Goal: Entertainment & Leisure: Consume media (video, audio)

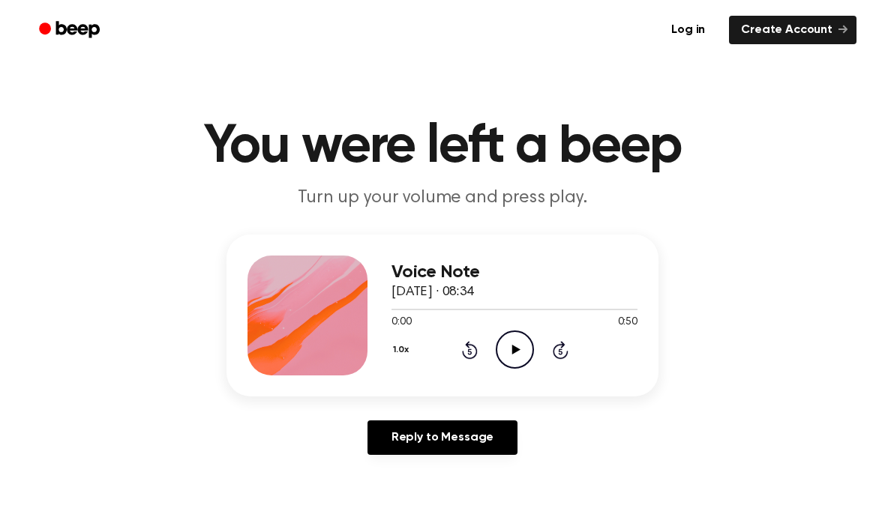
click at [522, 364] on icon "Play Audio" at bounding box center [515, 350] width 38 height 38
click at [562, 352] on icon at bounding box center [560, 352] width 4 height 6
click at [561, 352] on icon at bounding box center [560, 352] width 4 height 6
click at [561, 342] on icon at bounding box center [561, 350] width 16 height 18
click at [560, 341] on icon "Skip 5 seconds" at bounding box center [560, 349] width 16 height 19
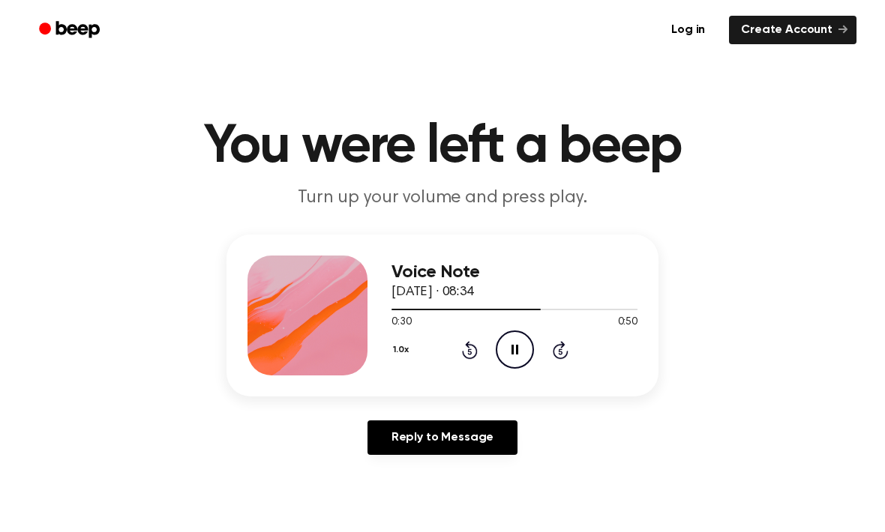
click at [518, 337] on icon "Pause Audio" at bounding box center [515, 350] width 38 height 38
click at [464, 348] on icon "Rewind 5 seconds" at bounding box center [469, 349] width 16 height 19
click at [471, 351] on icon "Rewind 5 seconds" at bounding box center [469, 349] width 16 height 19
click at [506, 349] on icon "Play Audio" at bounding box center [515, 350] width 38 height 38
click at [515, 353] on icon "Pause Audio" at bounding box center [515, 350] width 38 height 38
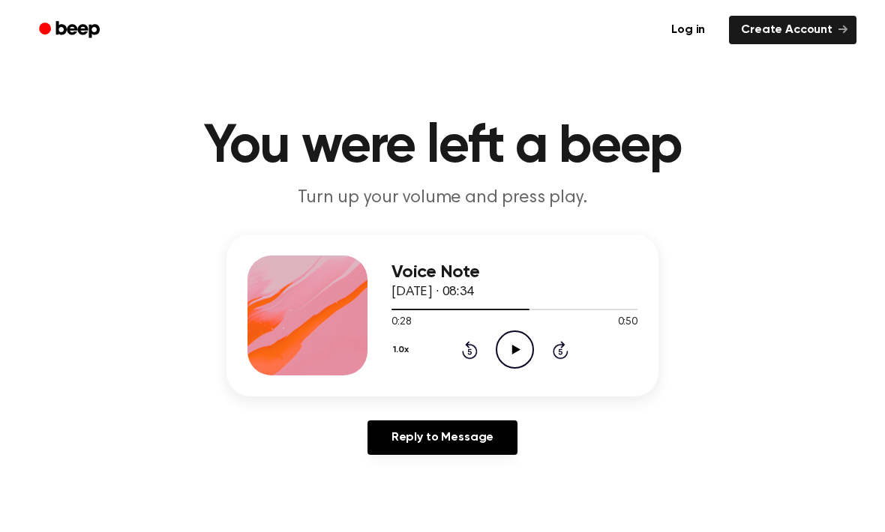
click at [466, 334] on div "1.0x Rewind 5 seconds Play Audio Skip 5 seconds" at bounding box center [514, 350] width 246 height 38
click at [502, 343] on icon "Play Audio" at bounding box center [515, 350] width 38 height 38
click at [514, 348] on icon "Pause Audio" at bounding box center [515, 350] width 38 height 38
click at [500, 341] on icon "Play Audio" at bounding box center [515, 350] width 38 height 38
click at [505, 352] on icon "Pause Audio" at bounding box center [515, 350] width 38 height 38
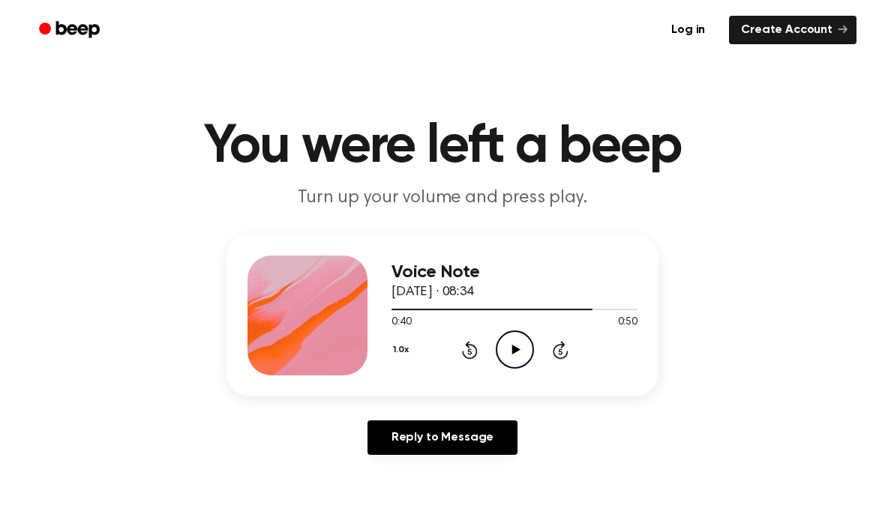
click at [518, 340] on icon "Play Audio" at bounding box center [515, 350] width 38 height 38
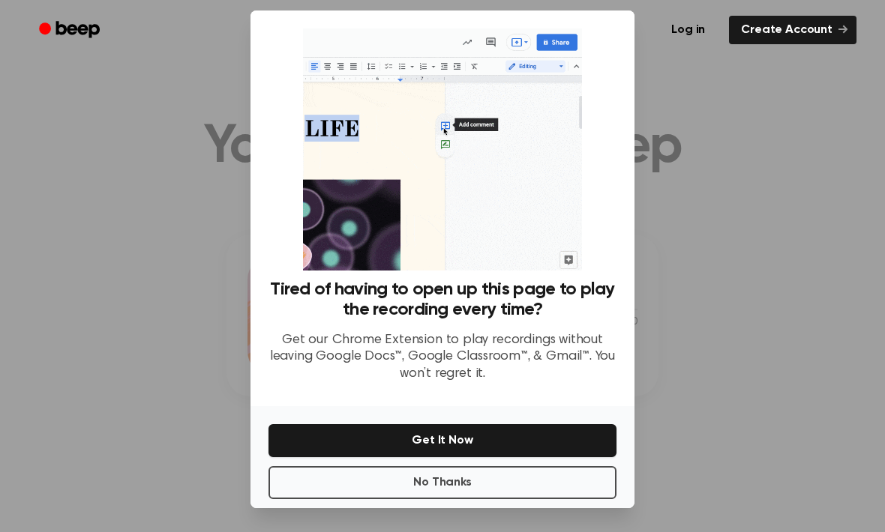
scroll to position [49, 0]
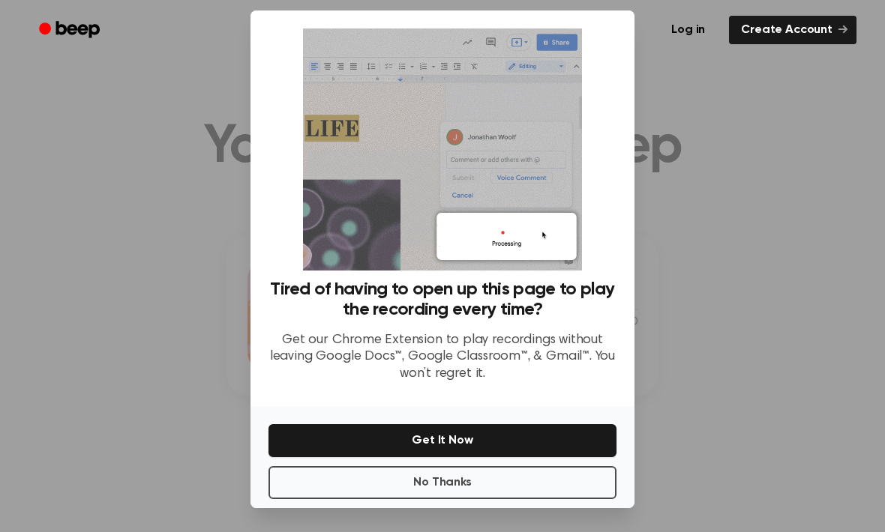
click at [301, 475] on button "No Thanks" at bounding box center [442, 482] width 348 height 33
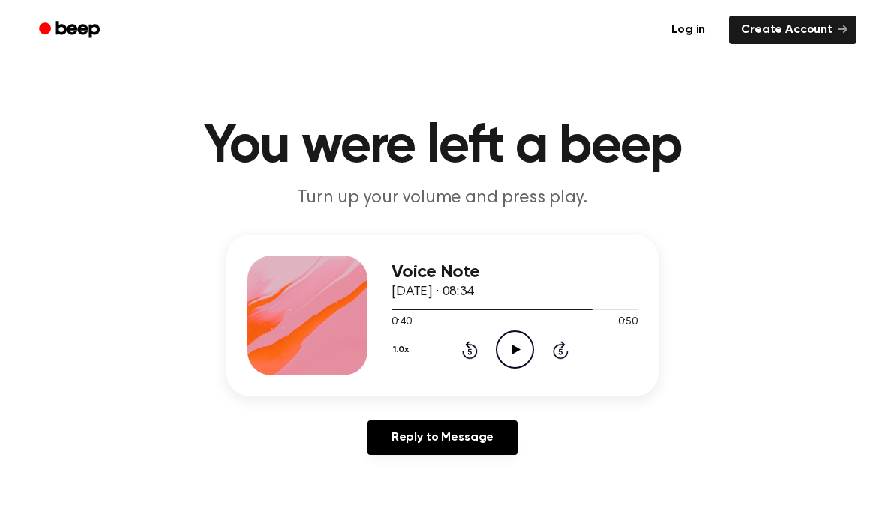
click at [518, 355] on icon "Play Audio" at bounding box center [515, 350] width 38 height 38
click at [528, 356] on icon "Pause Audio" at bounding box center [515, 350] width 38 height 38
click at [475, 342] on icon "Rewind 5 seconds" at bounding box center [469, 349] width 16 height 19
click at [513, 358] on icon "Play Audio" at bounding box center [515, 350] width 38 height 38
click at [504, 355] on icon "Play Audio" at bounding box center [515, 350] width 38 height 38
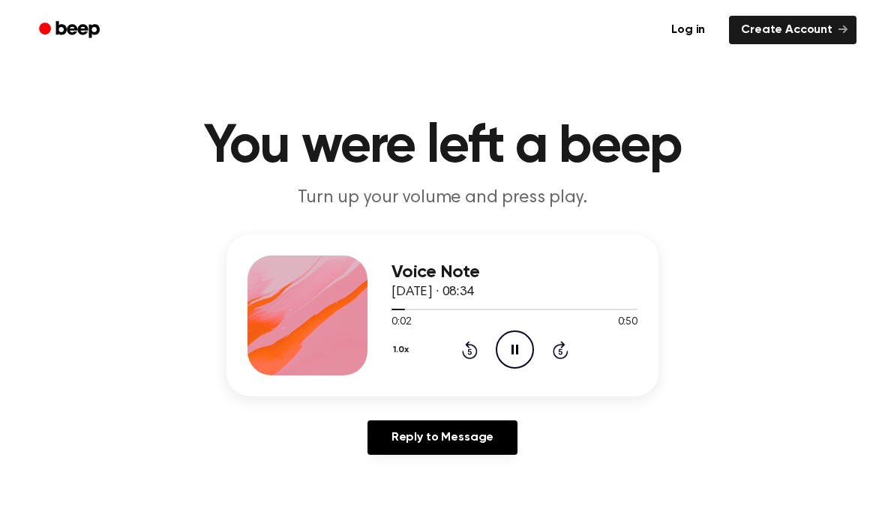
click at [555, 359] on icon "Skip 5 seconds" at bounding box center [560, 349] width 16 height 19
click at [554, 359] on icon "Skip 5 seconds" at bounding box center [560, 349] width 16 height 19
click at [568, 348] on icon "Skip 5 seconds" at bounding box center [560, 349] width 16 height 19
click at [571, 352] on div "1.0x Rewind 5 seconds Pause Audio Skip 5 seconds" at bounding box center [514, 350] width 246 height 38
click at [559, 351] on icon at bounding box center [560, 352] width 4 height 6
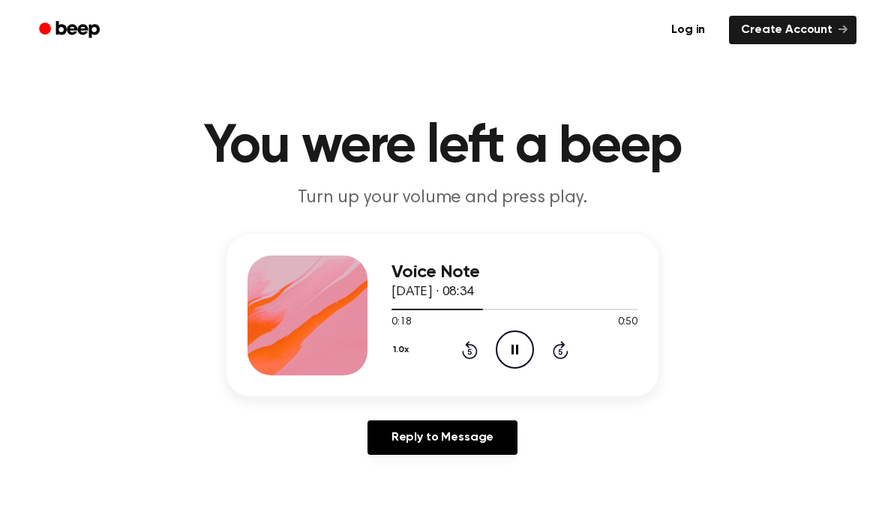
click at [555, 351] on icon "Skip 5 seconds" at bounding box center [560, 349] width 16 height 19
click at [547, 346] on div "1.0x Rewind 5 seconds Pause Audio Skip 5 seconds" at bounding box center [514, 350] width 246 height 38
click at [548, 351] on div "1.0x Rewind 5 seconds Pause Audio Skip 5 seconds" at bounding box center [514, 350] width 246 height 38
click at [552, 349] on icon "Skip 5 seconds" at bounding box center [560, 349] width 16 height 19
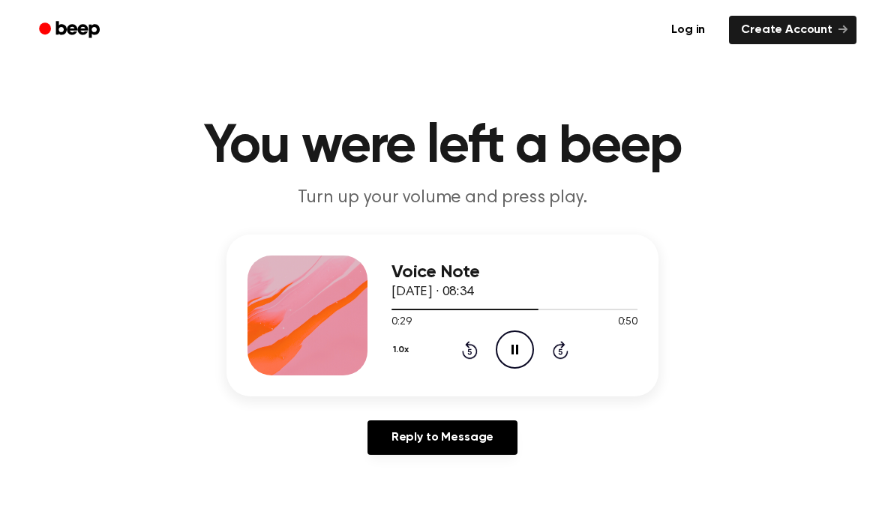
click at [552, 348] on icon "Skip 5 seconds" at bounding box center [560, 349] width 16 height 19
click at [553, 343] on icon "Skip 5 seconds" at bounding box center [560, 349] width 16 height 19
click at [552, 343] on icon "Skip 5 seconds" at bounding box center [560, 349] width 16 height 19
